Goal: Information Seeking & Learning: Learn about a topic

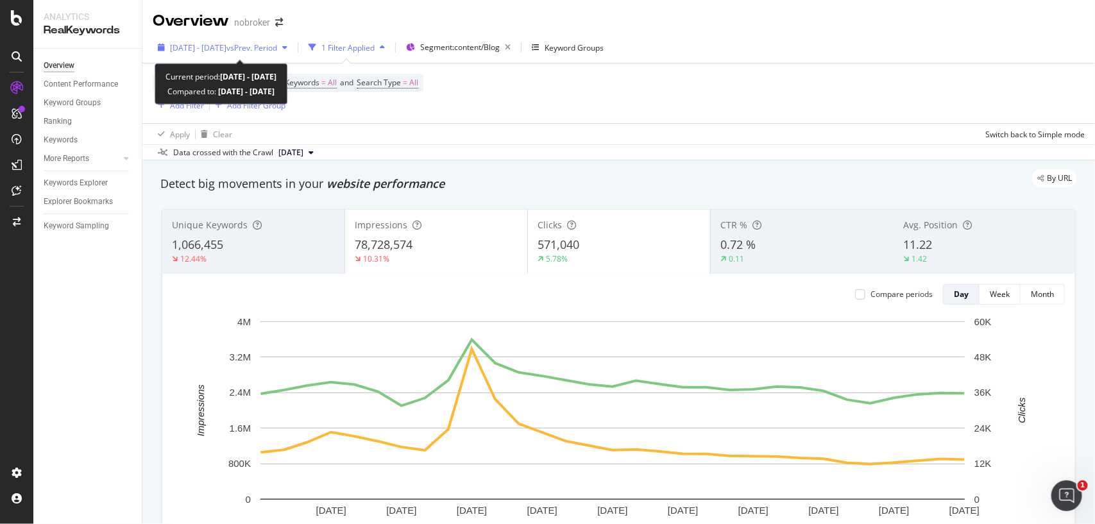
click at [226, 42] on span "2025 Aug. 1st - Aug. 31st" at bounding box center [198, 47] width 56 height 11
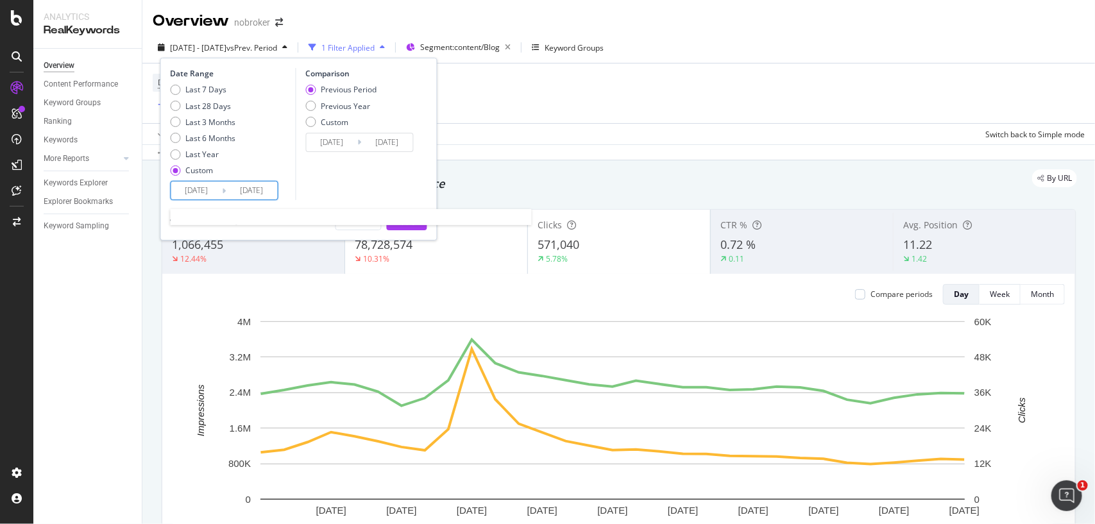
click at [214, 187] on input "2025/08/01" at bounding box center [196, 190] width 51 height 18
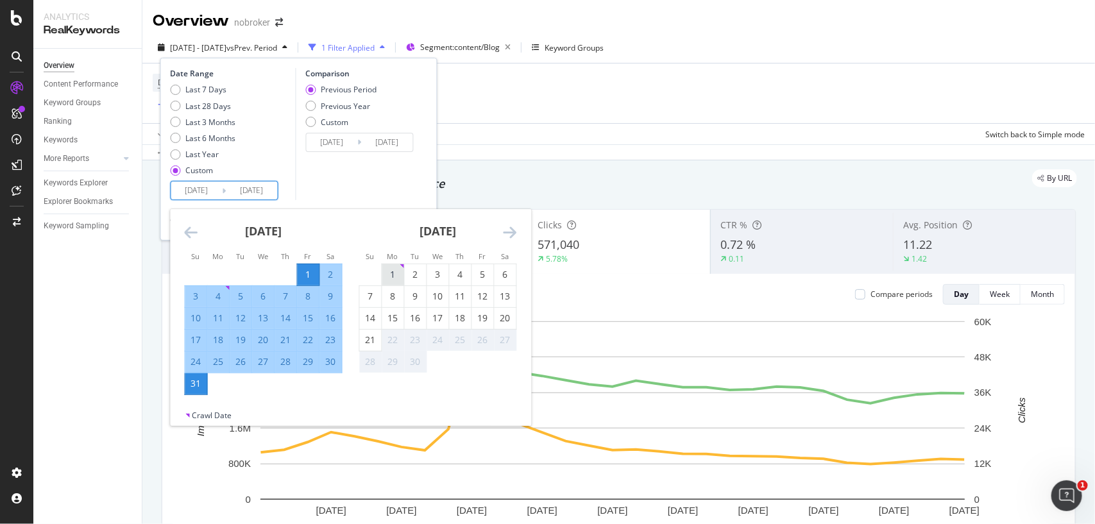
click at [393, 278] on div "1" at bounding box center [393, 274] width 22 height 13
type input "2025/09/01"
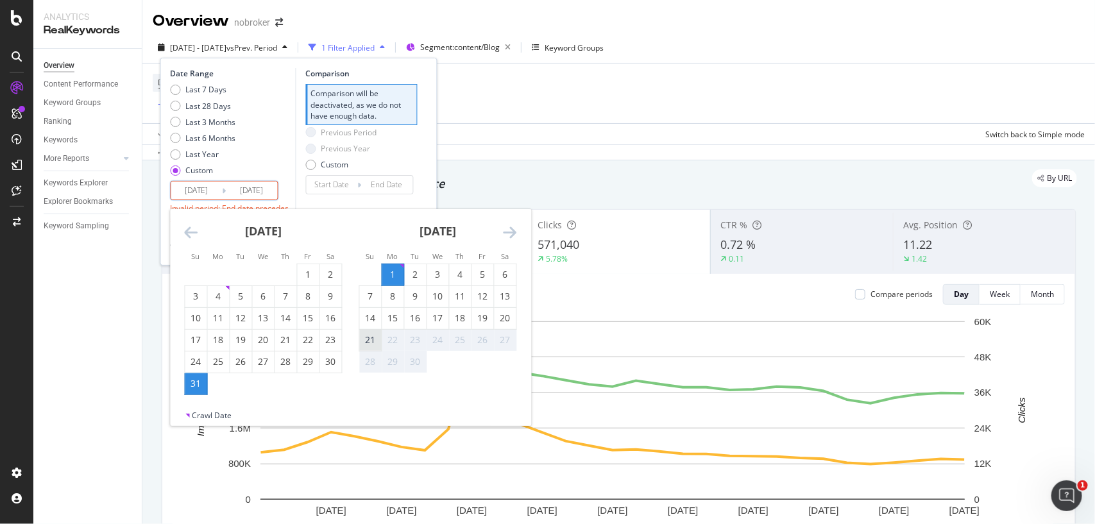
click at [367, 347] on div "21" at bounding box center [371, 340] width 22 height 21
type input "2025/09/21"
type input "2025/08/11"
type input "2025/08/31"
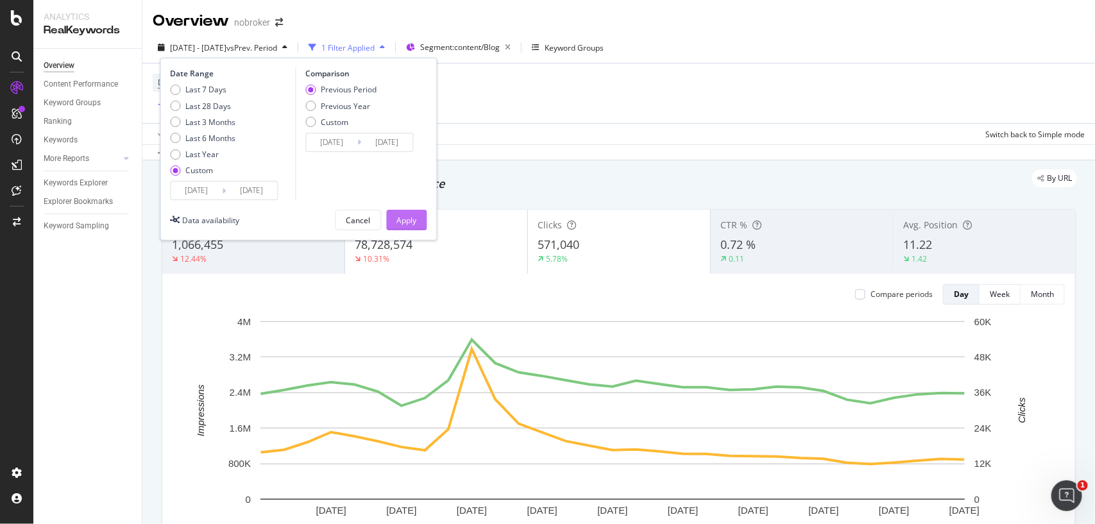
click at [405, 224] on div "Apply" at bounding box center [407, 220] width 20 height 11
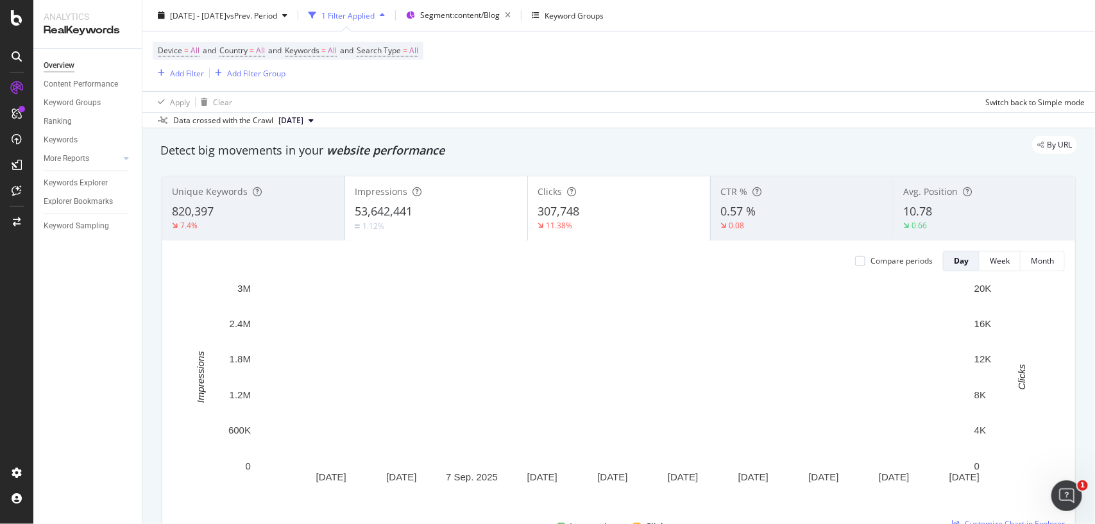
scroll to position [31, 0]
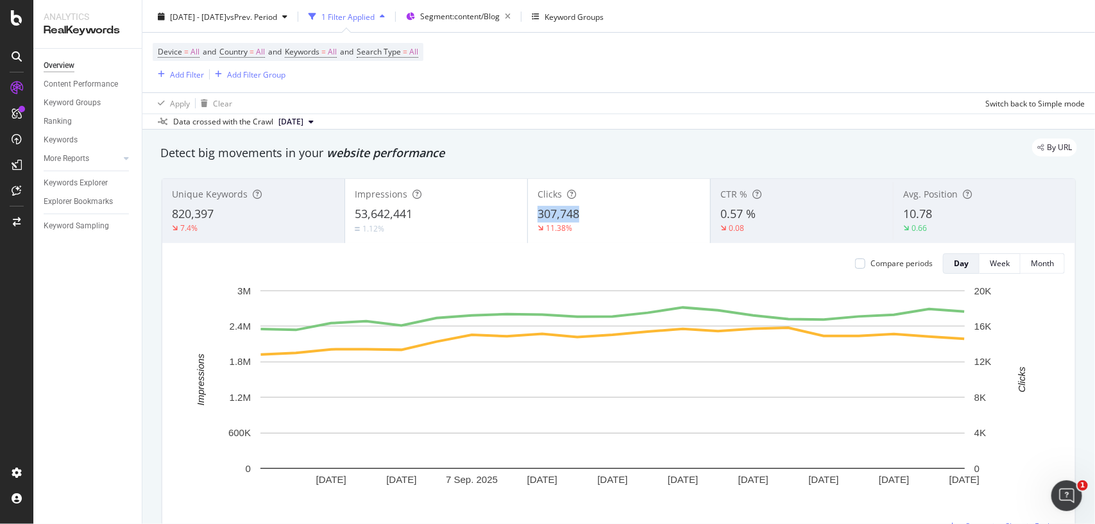
copy span "307,748"
drag, startPoint x: 591, startPoint y: 217, endPoint x: 526, endPoint y: 207, distance: 65.5
click at [528, 207] on div "Clicks 307,748 11.38%" at bounding box center [619, 211] width 182 height 58
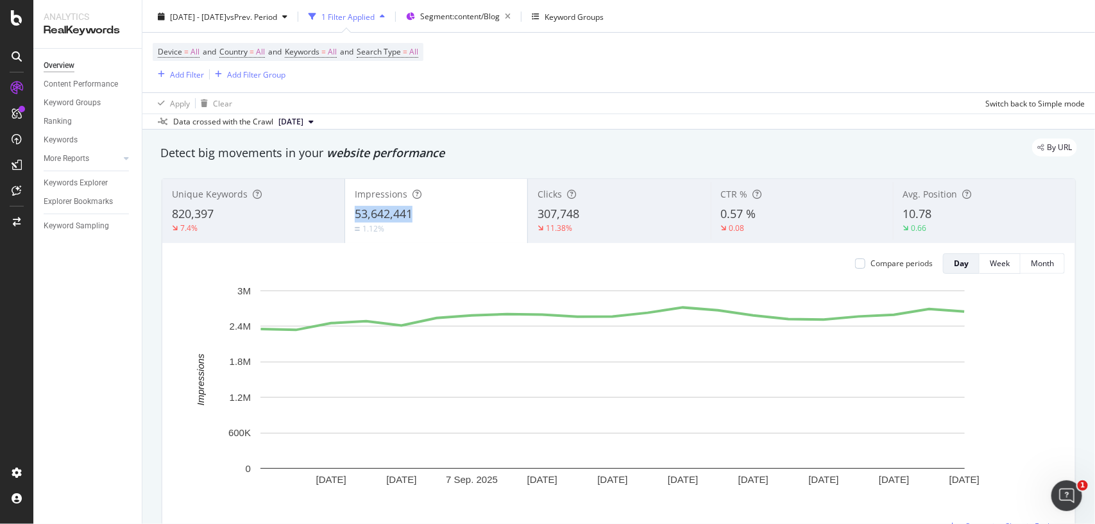
copy span "53,642,441"
drag, startPoint x: 434, startPoint y: 212, endPoint x: 485, endPoint y: 193, distance: 54.0
click at [485, 193] on div "Impressions 53,642,441 1.12%" at bounding box center [436, 211] width 182 height 58
copy span "820,397"
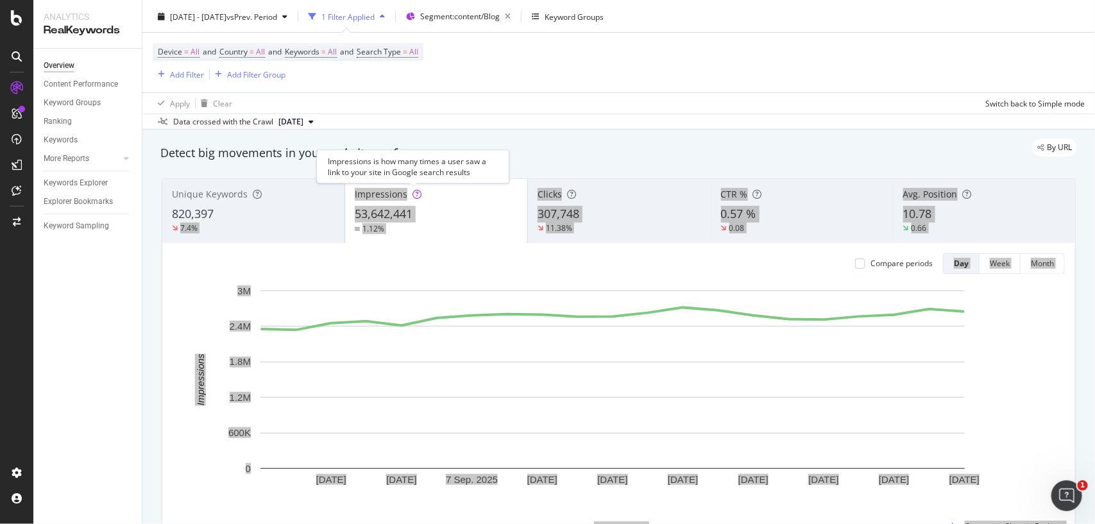
drag, startPoint x: 232, startPoint y: 212, endPoint x: 468, endPoint y: 151, distance: 243.7
click at [468, 151] on div "Analytics RealKeywords Overview Content Performance Keyword Groups Ranking Keyw…" at bounding box center [547, 262] width 1095 height 524
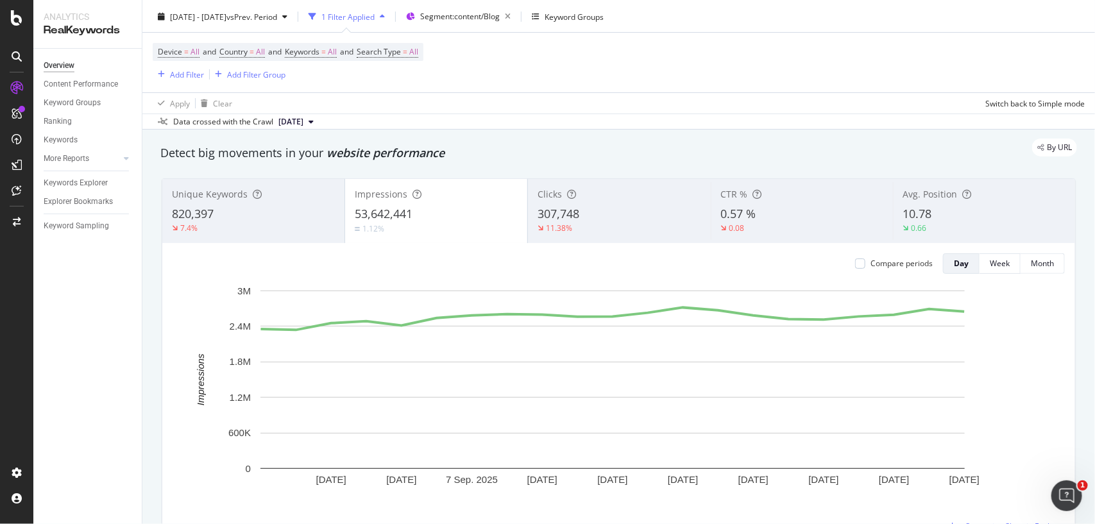
click at [513, 128] on div "Data crossed with the Crawl 2025 Sep. 1st" at bounding box center [618, 121] width 952 height 15
copy span "10.78"
drag, startPoint x: 936, startPoint y: 210, endPoint x: 626, endPoint y: 216, distance: 310.4
click at [626, 216] on div "Unique Keywords 820,397 7.4% Impressions 53,642,441 1.12% Clicks 307,748 11.38%…" at bounding box center [618, 211] width 913 height 64
click at [418, 50] on span "All" at bounding box center [413, 52] width 9 height 18
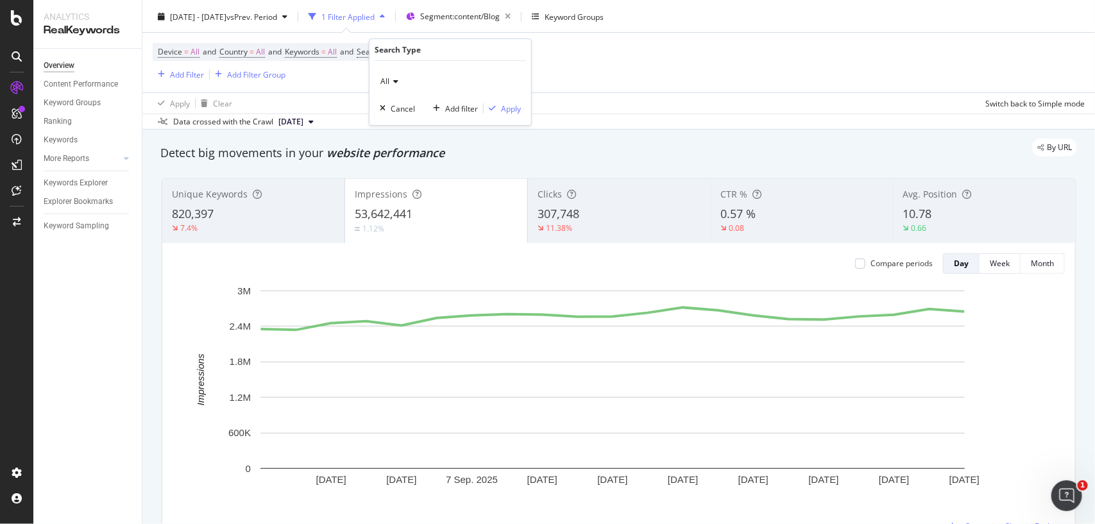
click at [394, 79] on icon at bounding box center [393, 82] width 9 height 8
click at [394, 139] on span "Image" at bounding box center [397, 141] width 22 height 11
click at [498, 111] on div "button" at bounding box center [492, 109] width 17 height 8
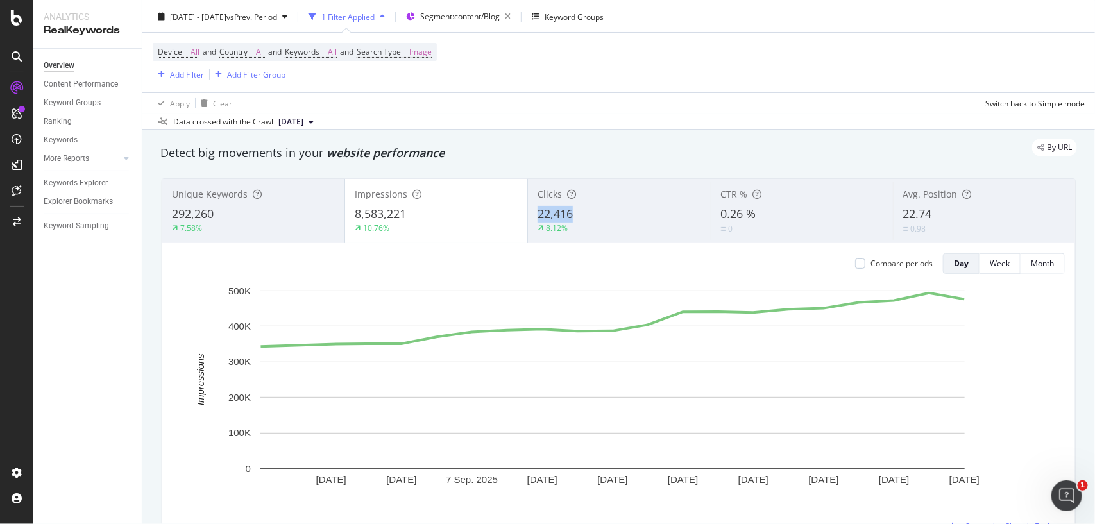
copy span "22,416"
drag, startPoint x: 581, startPoint y: 213, endPoint x: 507, endPoint y: 255, distance: 85.6
click at [507, 255] on div "Unique Keywords 292,260 7.58% Impressions 8,583,221 10.76% Clicks 22,416 8.12% …" at bounding box center [618, 360] width 913 height 363
click at [507, 158] on div "Detect big movements in your website performance" at bounding box center [618, 153] width 916 height 17
copy span "8,583,221"
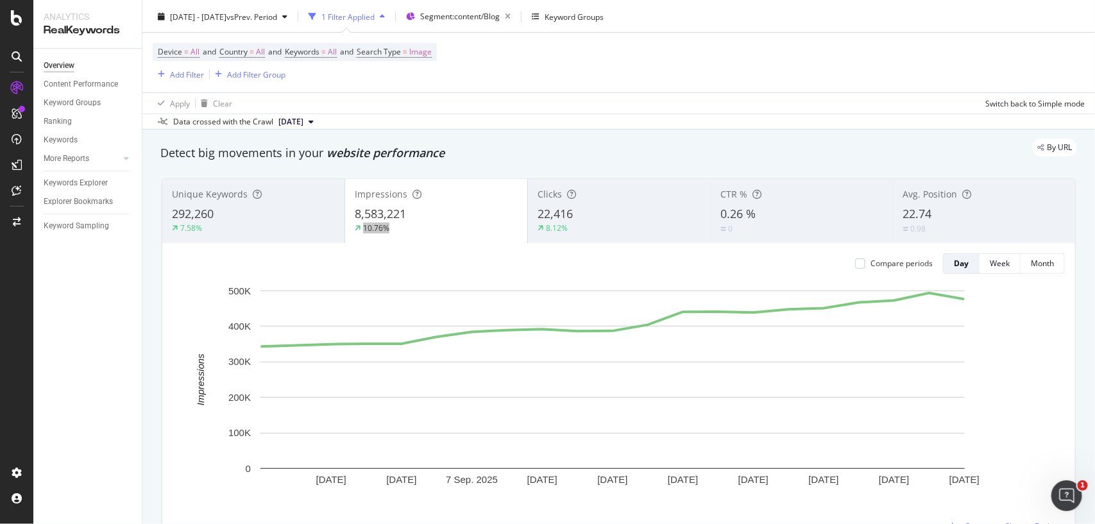
drag, startPoint x: 415, startPoint y: 212, endPoint x: 487, endPoint y: 241, distance: 78.0
click at [487, 241] on div "Impressions 8,583,221 10.76%" at bounding box center [435, 211] width 183 height 64
click at [581, 77] on div "Device = All and Country = All and Keywords = All and Search Type = Image Add F…" at bounding box center [619, 63] width 932 height 60
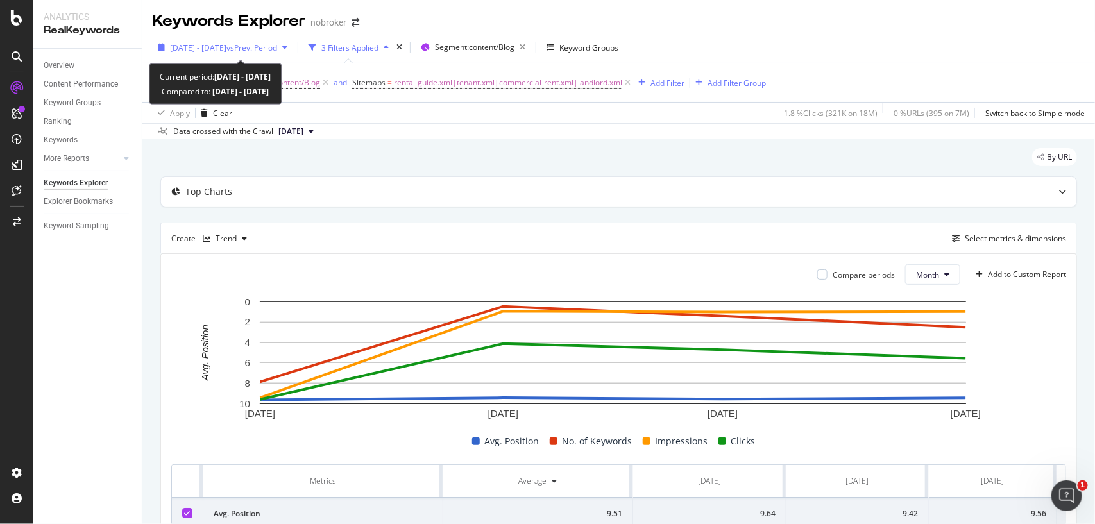
click at [277, 49] on span "vs Prev. Period" at bounding box center [251, 47] width 51 height 11
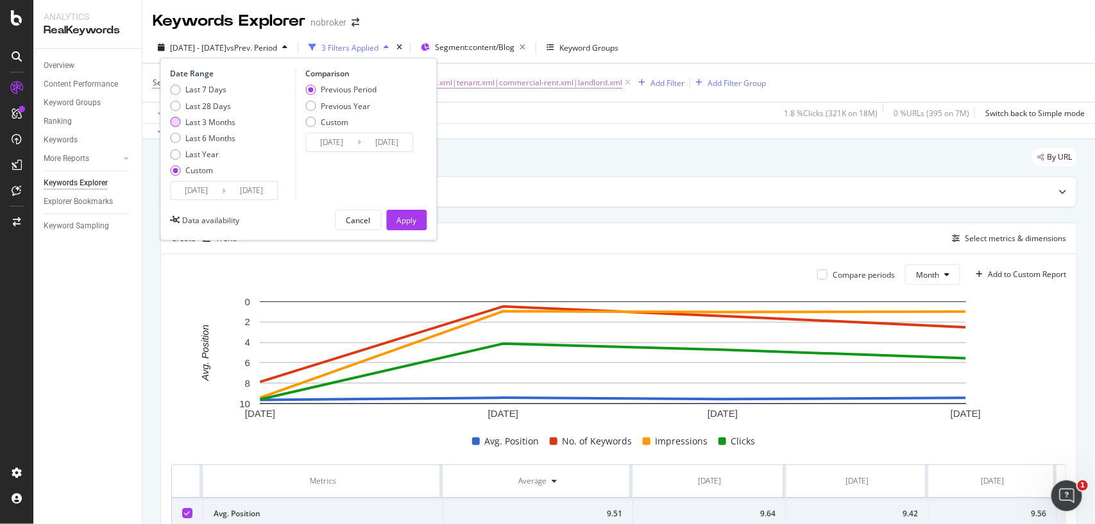
click at [214, 122] on div "Last 3 Months" at bounding box center [211, 122] width 50 height 11
type input "2025/06/23"
type input "2025/09/22"
type input "2025/03/23"
type input "2025/06/22"
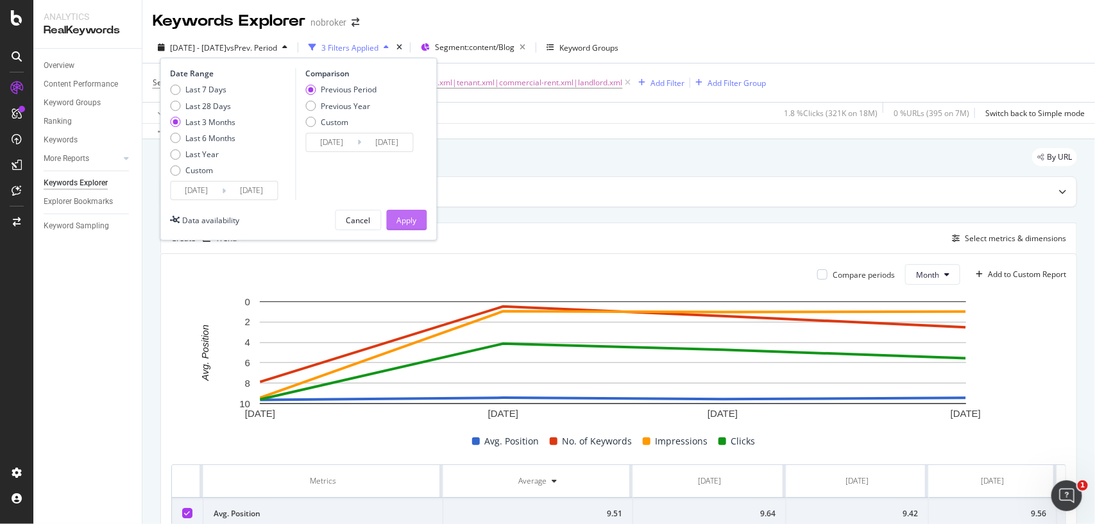
click at [397, 215] on div "Apply" at bounding box center [407, 220] width 20 height 11
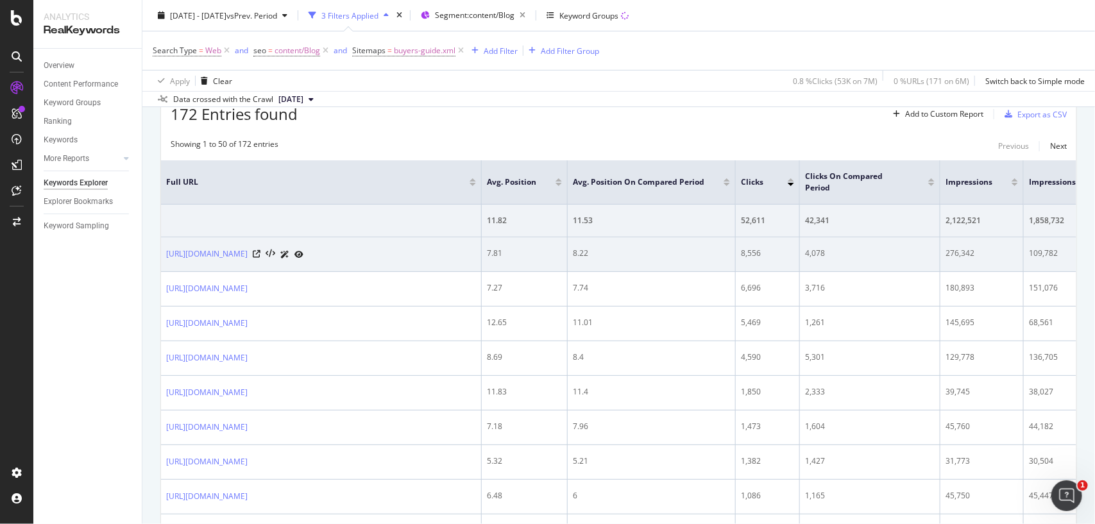
scroll to position [194, 0]
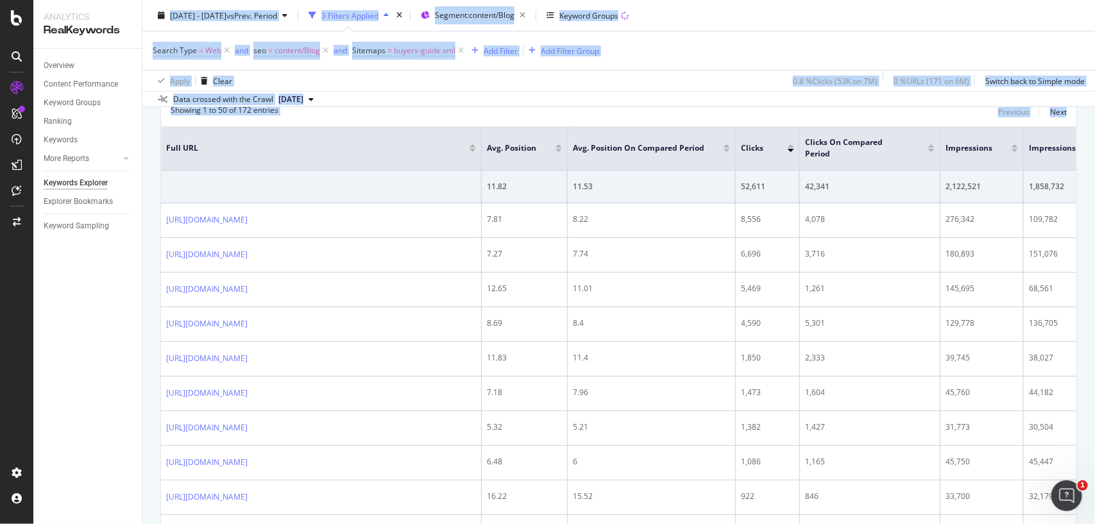
drag, startPoint x: 146, startPoint y: 293, endPoint x: 135, endPoint y: 303, distance: 15.0
click at [135, 303] on div "Analytics RealKeywords Overview Content Performance Keyword Groups Ranking Keyw…" at bounding box center [563, 262] width 1061 height 524
click at [135, 303] on div "Overview Content Performance Keyword Groups Ranking Keywords More Reports Count…" at bounding box center [87, 286] width 108 height 475
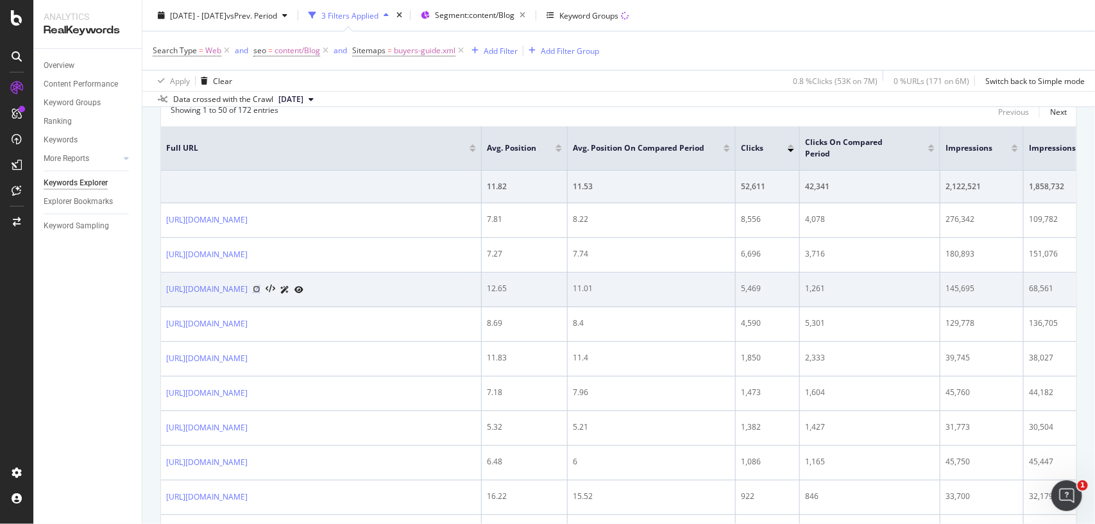
click at [260, 290] on icon at bounding box center [257, 289] width 8 height 8
